Goal: Task Accomplishment & Management: Use online tool/utility

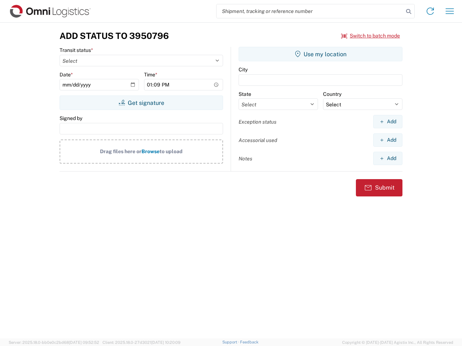
click at [310, 11] on input "search" at bounding box center [309, 11] width 187 height 14
click at [408, 12] on icon at bounding box center [408, 11] width 10 height 10
click at [430, 11] on icon at bounding box center [430, 11] width 12 height 12
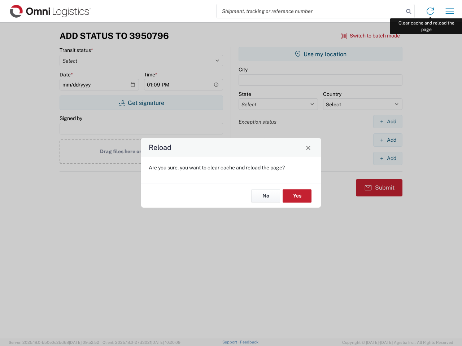
click at [449, 11] on div "Reload Are you sure, you want to clear cache and reload the page? No Yes" at bounding box center [231, 173] width 462 height 346
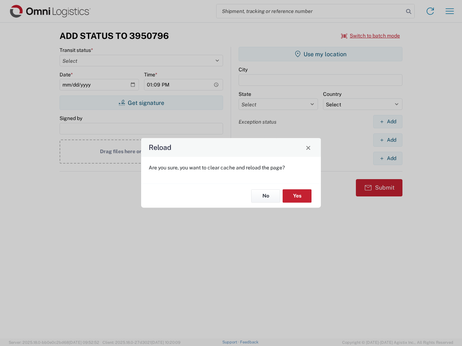
click at [370, 36] on div "Reload Are you sure, you want to clear cache and reload the page? No Yes" at bounding box center [231, 173] width 462 height 346
click at [141, 103] on div "Reload Are you sure, you want to clear cache and reload the page? No Yes" at bounding box center [231, 173] width 462 height 346
click at [320, 54] on div "Reload Are you sure, you want to clear cache and reload the page? No Yes" at bounding box center [231, 173] width 462 height 346
click at [387, 122] on div "Reload Are you sure, you want to clear cache and reload the page? No Yes" at bounding box center [231, 173] width 462 height 346
click at [387, 140] on div "Reload Are you sure, you want to clear cache and reload the page? No Yes" at bounding box center [231, 173] width 462 height 346
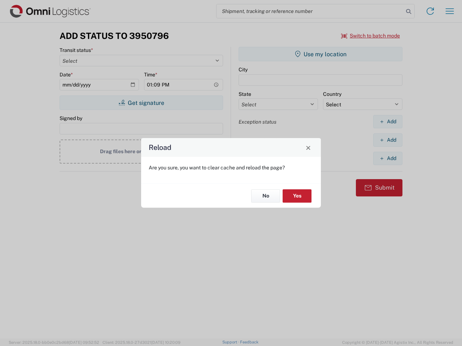
click at [387, 158] on div "Reload Are you sure, you want to clear cache and reload the page? No Yes" at bounding box center [231, 173] width 462 height 346
